Goal: Task Accomplishment & Management: Use online tool/utility

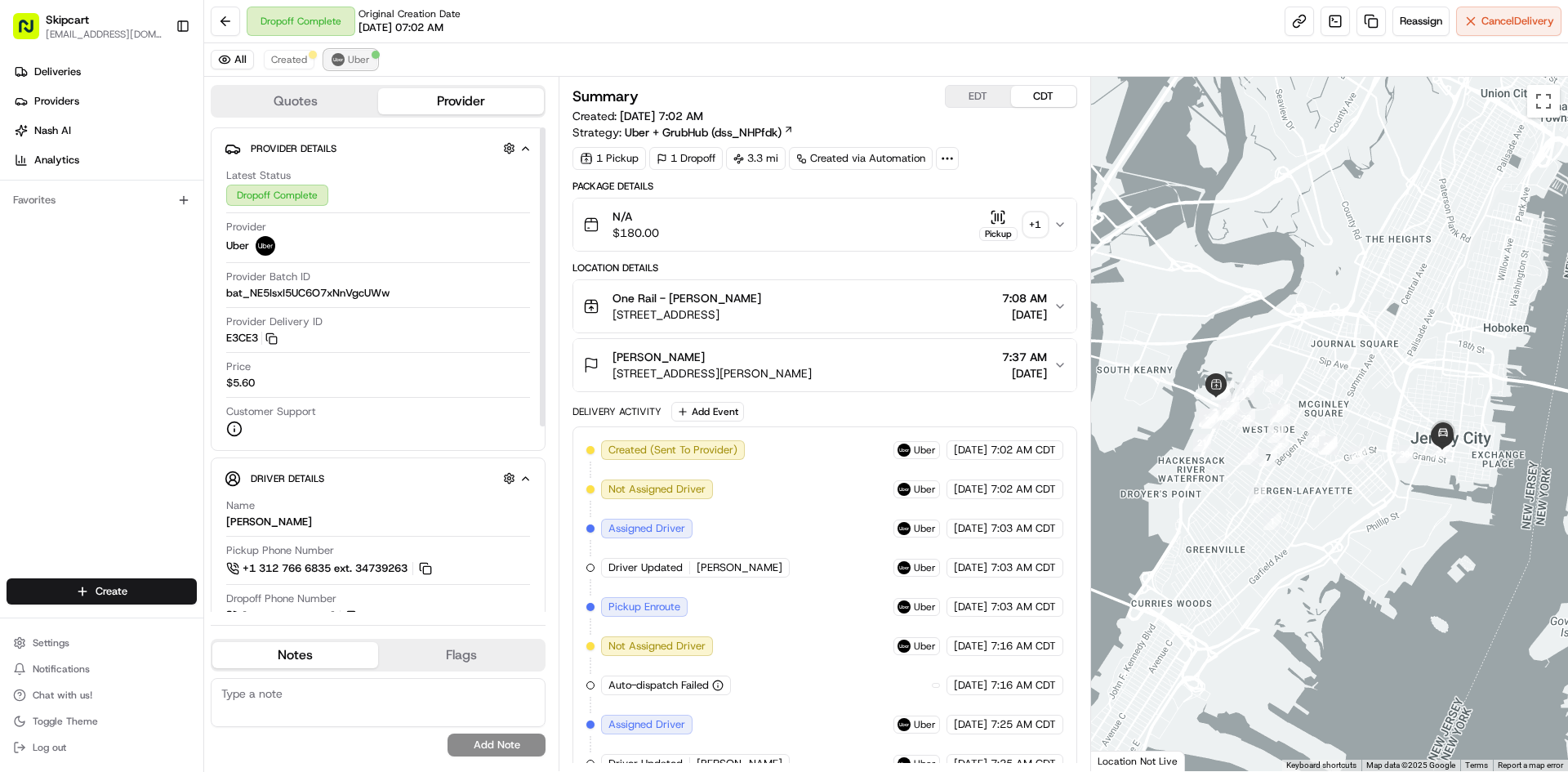
click at [373, 62] on button "Uber" at bounding box center [350, 60] width 53 height 20
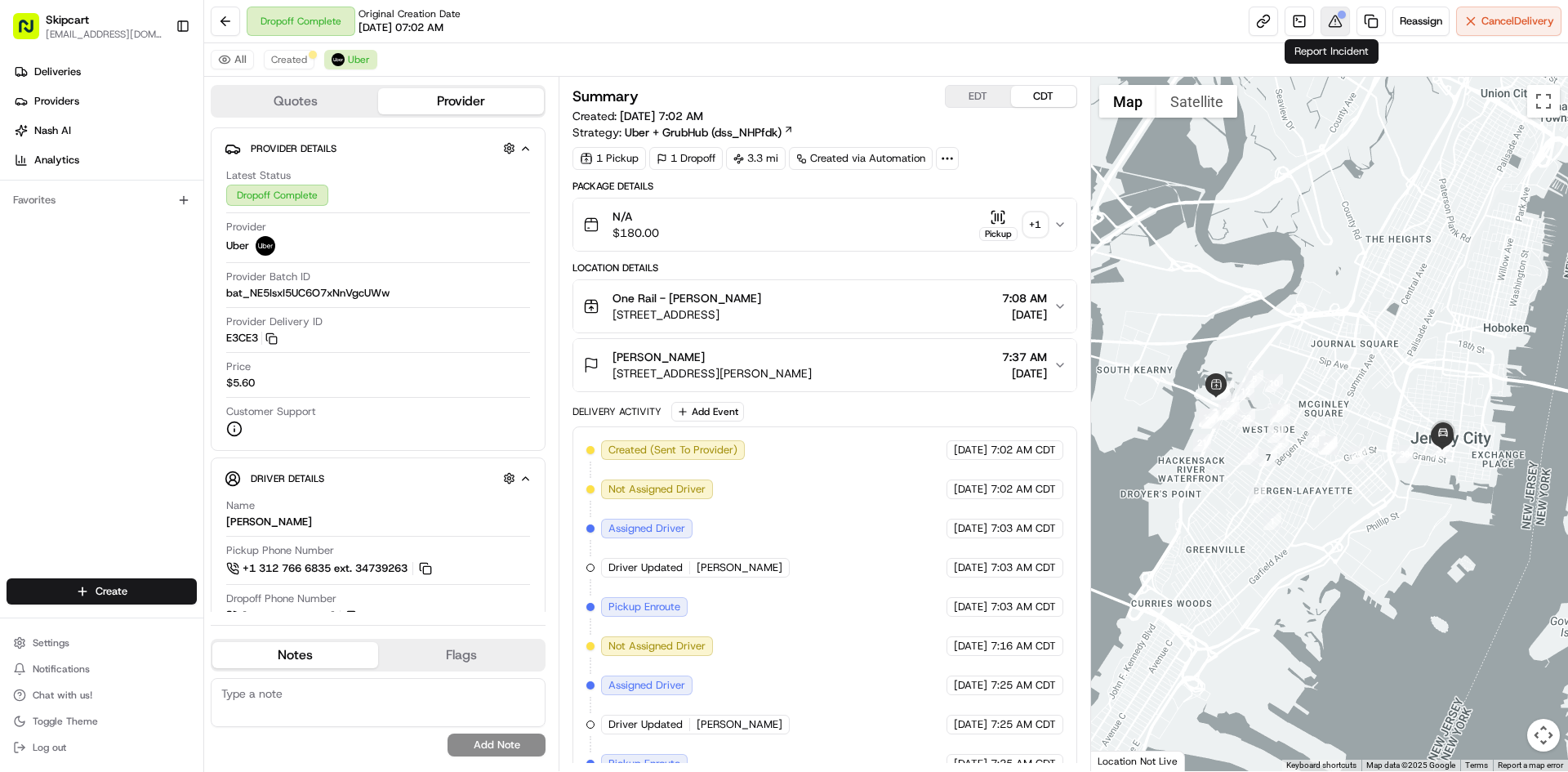
click at [1321, 28] on button at bounding box center [1335, 21] width 29 height 29
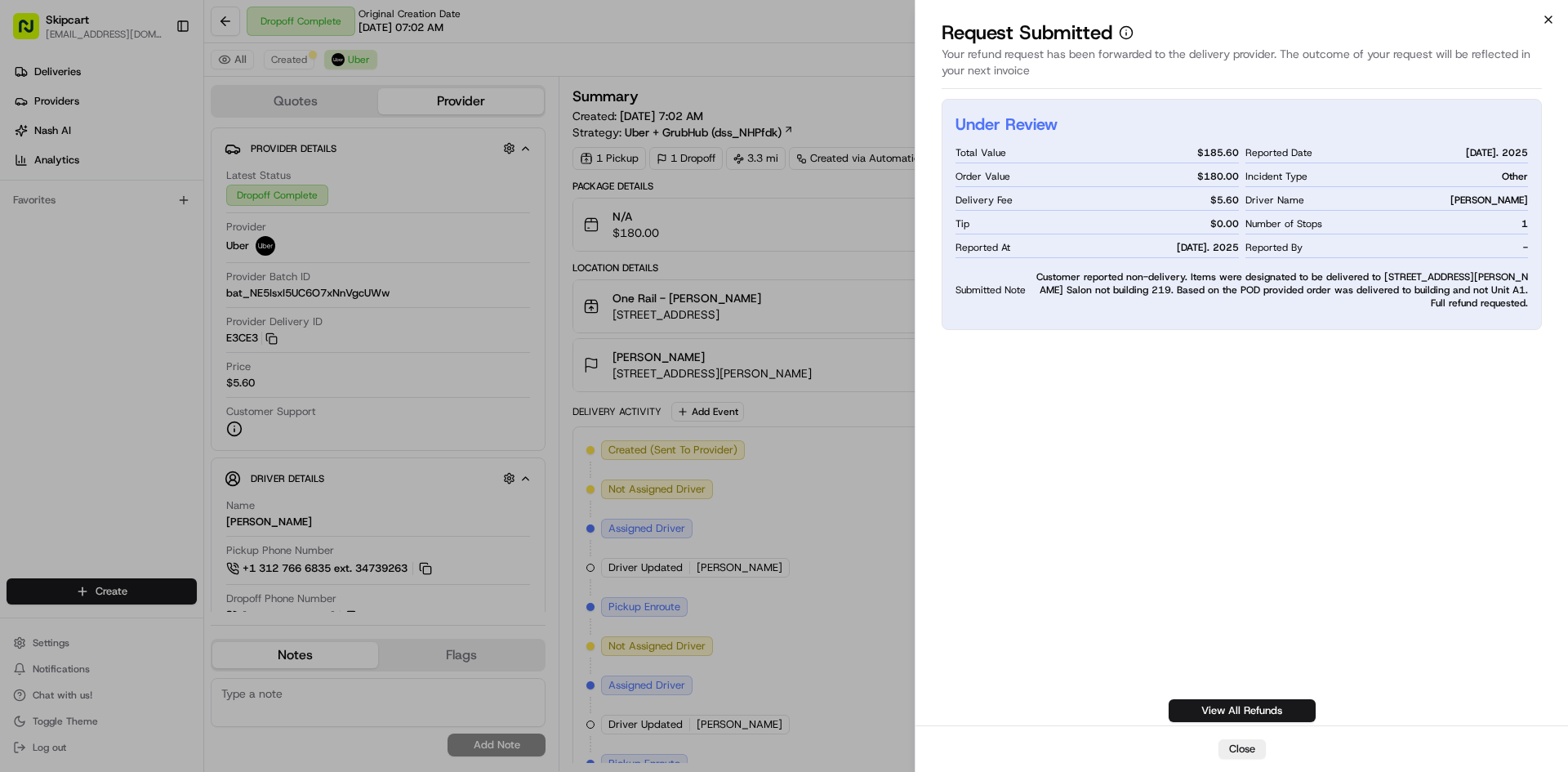
click at [1552, 24] on icon "button" at bounding box center [1547, 20] width 13 height 13
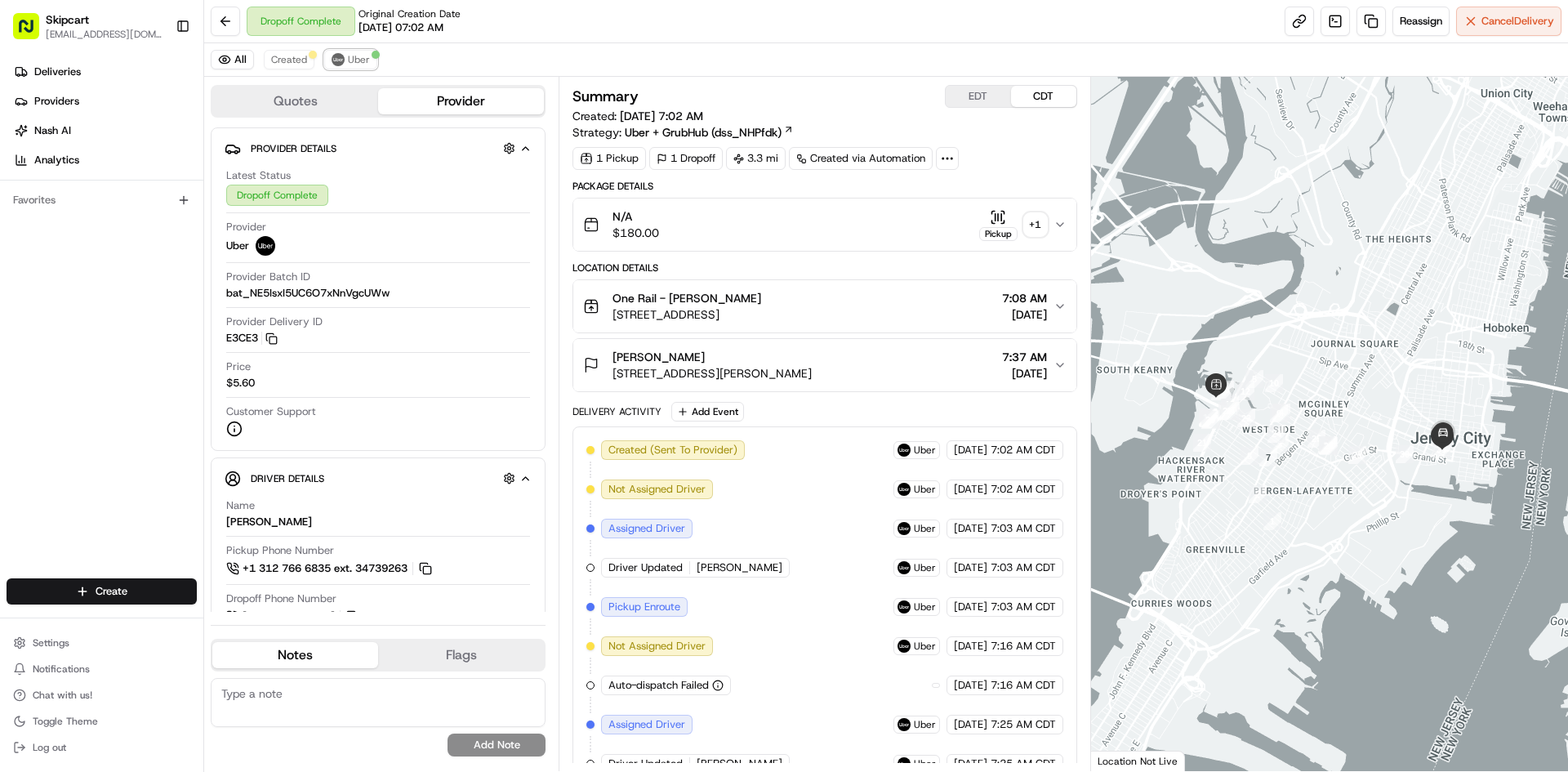
drag, startPoint x: 349, startPoint y: 64, endPoint x: 998, endPoint y: 31, distance: 649.8
click at [349, 64] on span "Uber" at bounding box center [358, 59] width 22 height 13
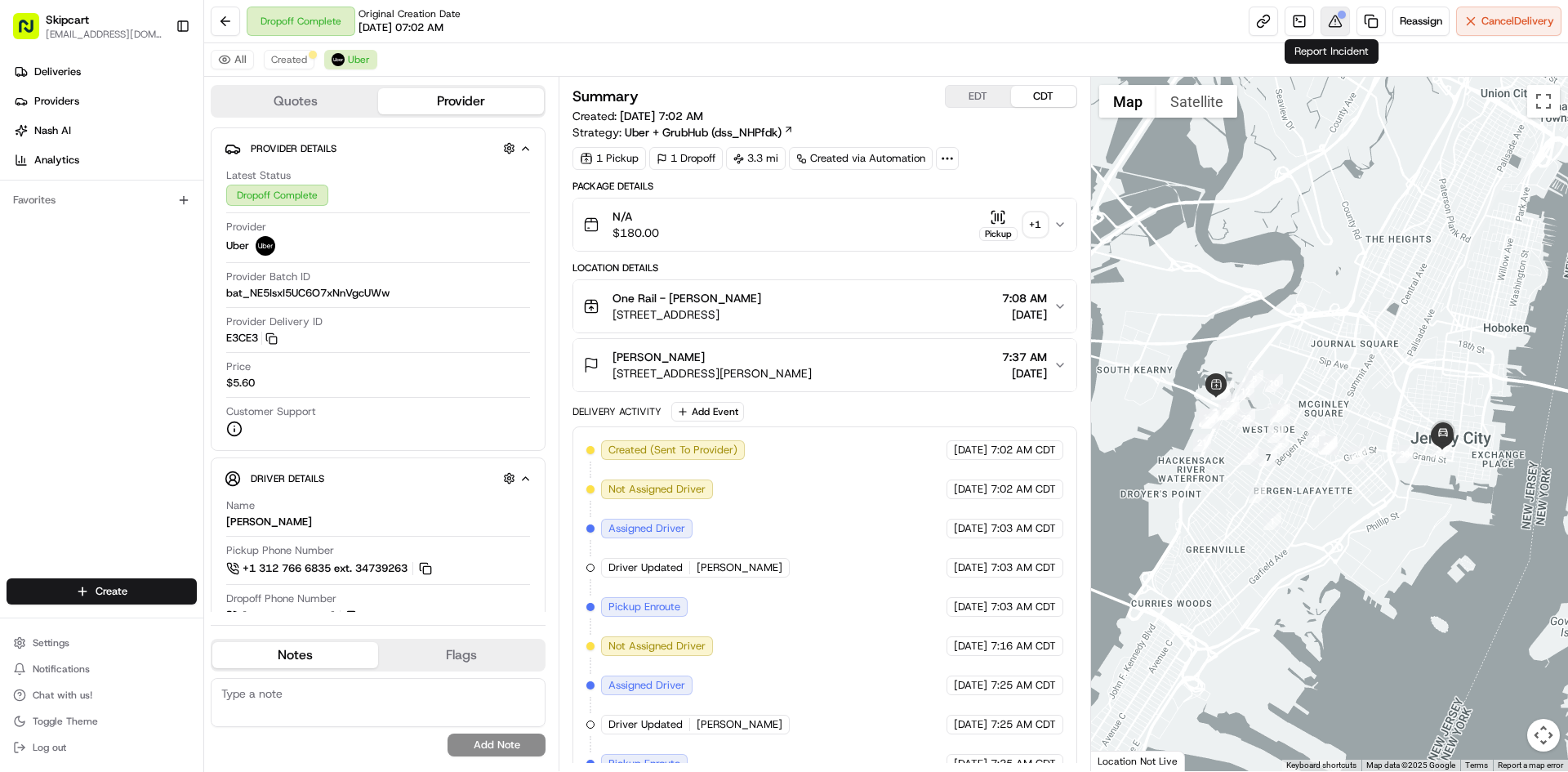
click at [1337, 26] on button at bounding box center [1335, 21] width 29 height 29
